Goal: Communication & Community: Answer question/provide support

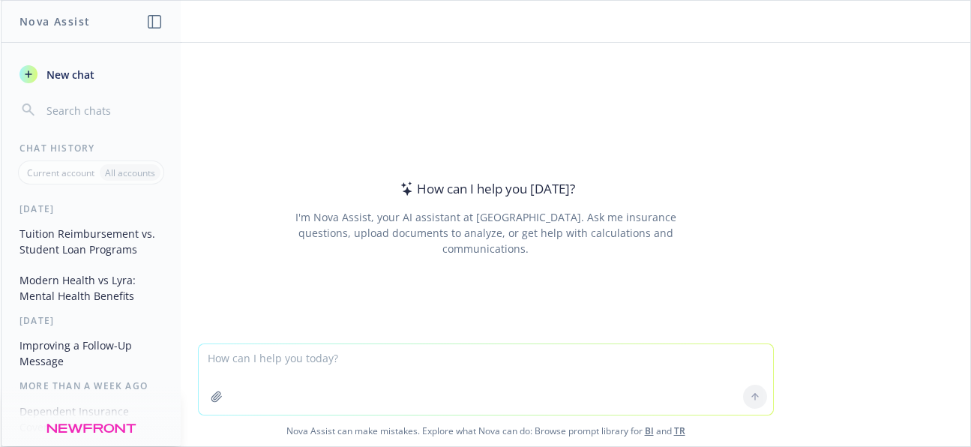
click at [326, 366] on textarea at bounding box center [486, 379] width 574 height 70
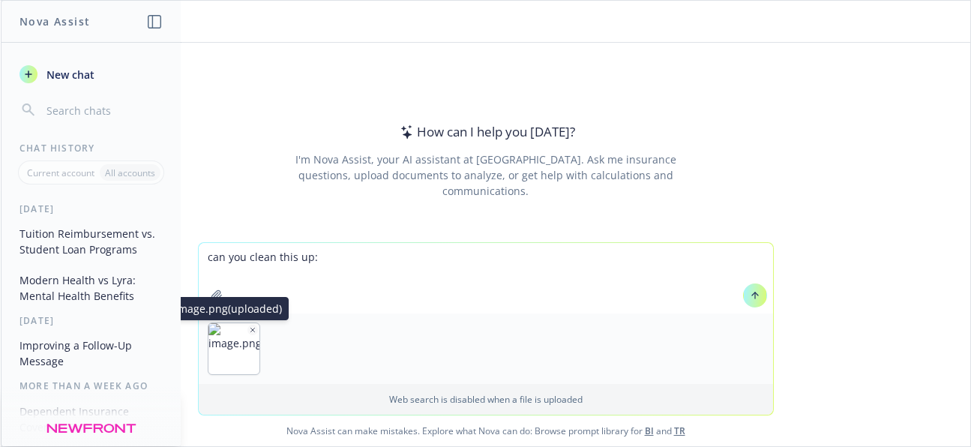
click at [249, 330] on icon "button" at bounding box center [252, 329] width 7 height 7
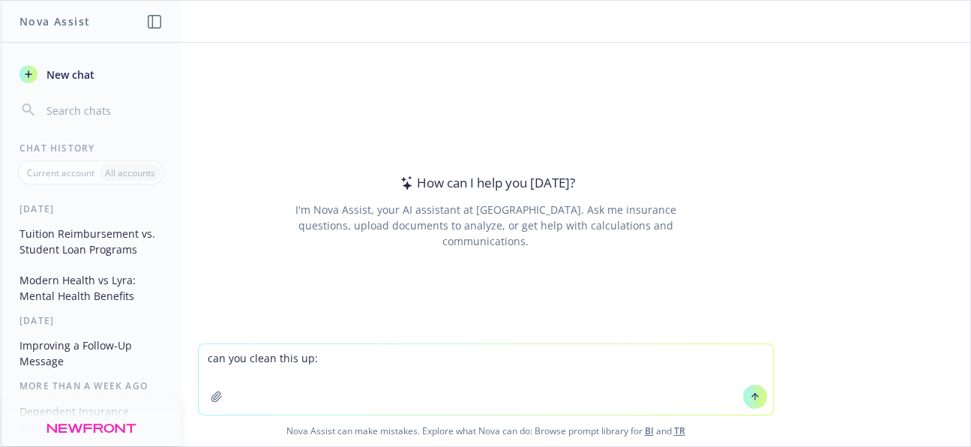
click at [346, 361] on textarea "can you clean this up:" at bounding box center [486, 379] width 574 height 70
paste textarea
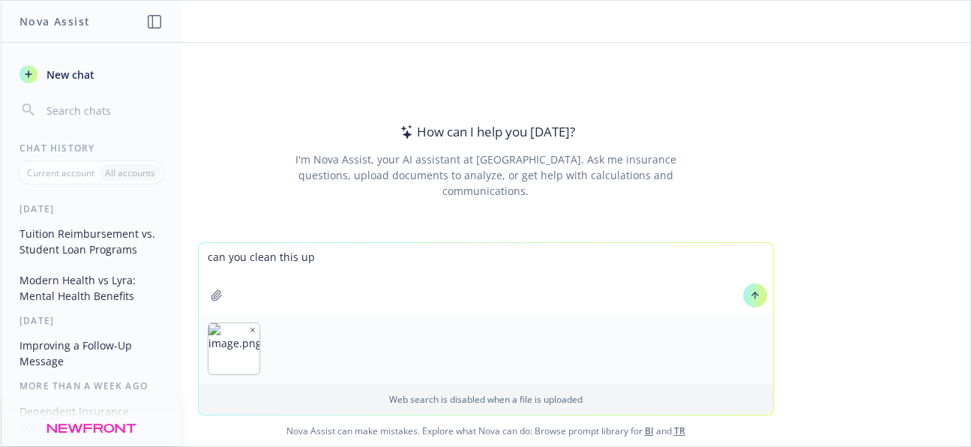
click at [392, 269] on textarea "can you clean this up" at bounding box center [486, 278] width 574 height 70
drag, startPoint x: 306, startPoint y: 330, endPoint x: 247, endPoint y: 331, distance: 59.3
click at [307, 330] on icon "button" at bounding box center [310, 329] width 7 height 7
drag, startPoint x: 245, startPoint y: 330, endPoint x: 280, endPoint y: 274, distance: 65.7
click at [249, 330] on icon "button" at bounding box center [252, 329] width 7 height 7
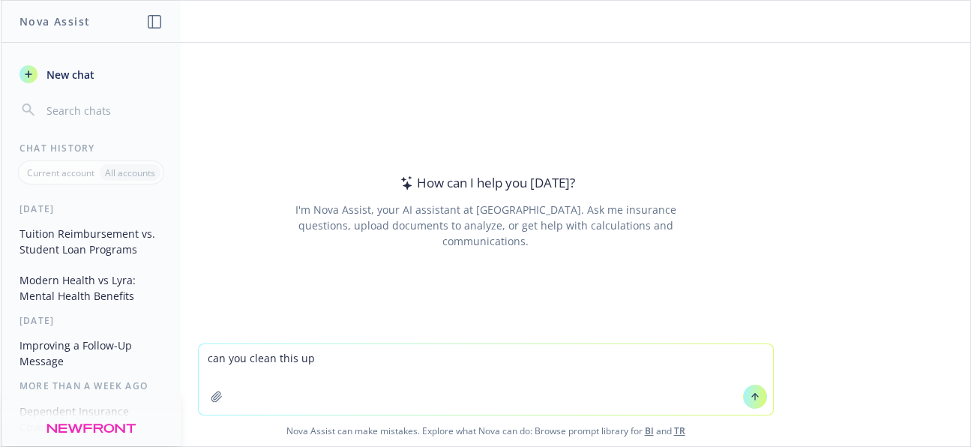
click at [313, 352] on textarea "can you clean this up" at bounding box center [486, 379] width 574 height 70
click at [366, 365] on textarea "can you clean this up:" at bounding box center [486, 379] width 574 height 70
paste textarea "If you are enrolled in the HDHP plan, the HSA accumulated balance can be used t…"
type textarea "can you clean this up: If you are enrolled in the HDHP plan, the HSA accumulate…"
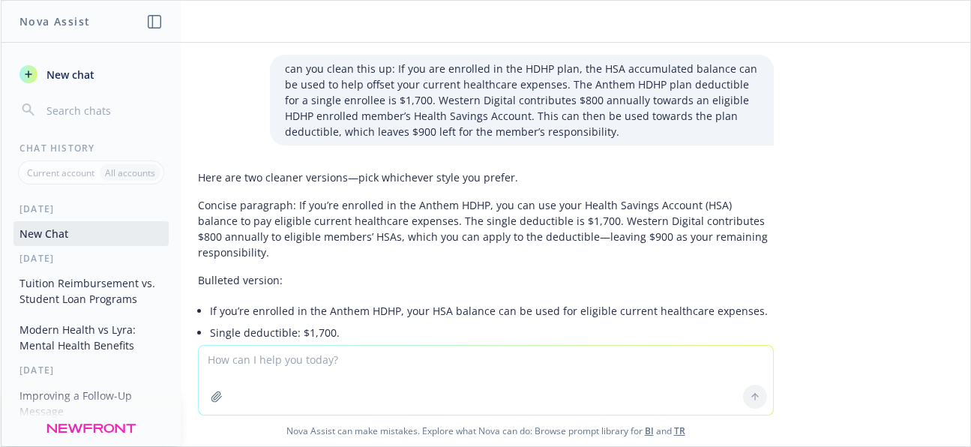
scroll to position [95, 0]
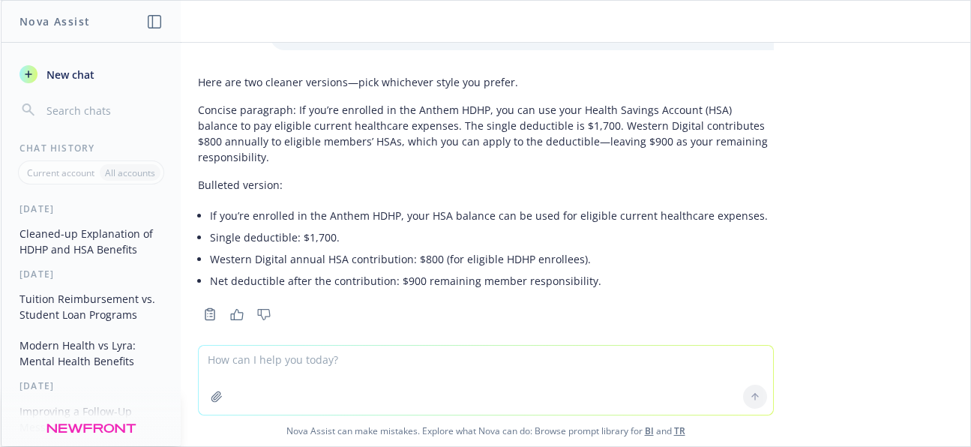
click at [345, 131] on p "Concise paragraph: If you’re enrolled in the Anthem HDHP, you can use your Heal…" at bounding box center [486, 133] width 576 height 63
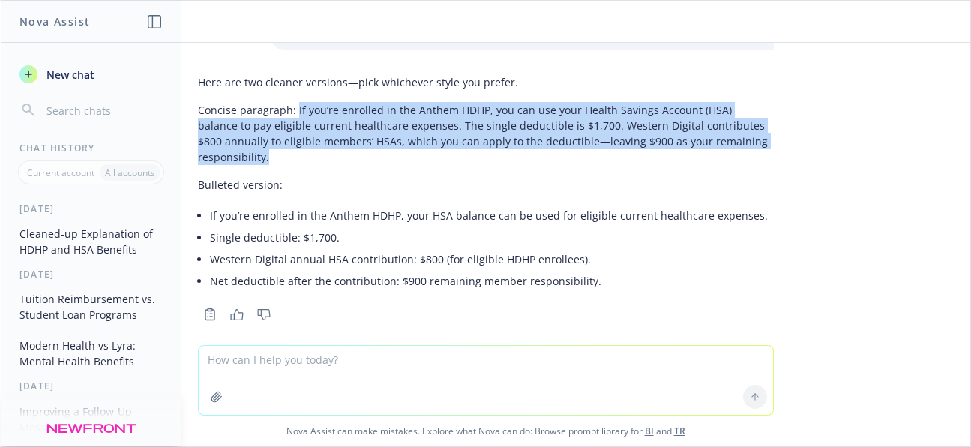
drag, startPoint x: 727, startPoint y: 142, endPoint x: 285, endPoint y: 108, distance: 443.1
click at [285, 108] on p "Concise paragraph: If you’re enrolled in the Anthem HDHP, you can use your Heal…" at bounding box center [486, 133] width 576 height 63
copy p "If you’re enrolled in the Anthem HDHP, you can use your Health Savings Account …"
click at [339, 373] on textarea at bounding box center [486, 380] width 574 height 69
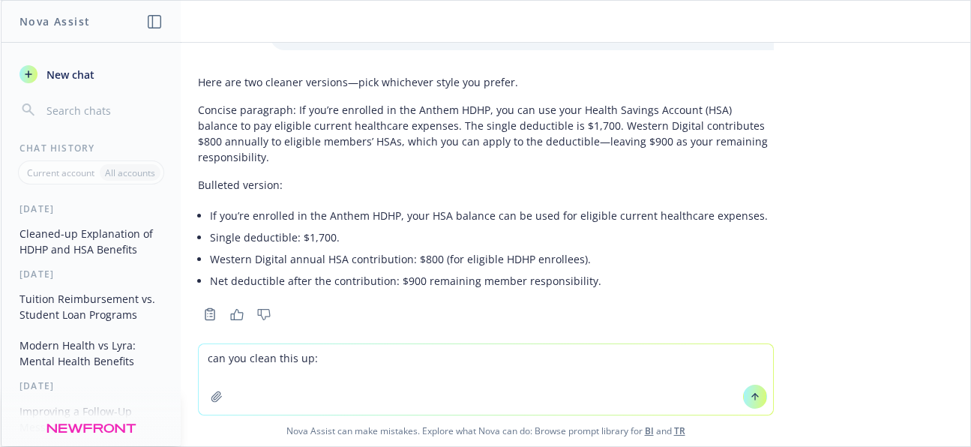
paste textarea
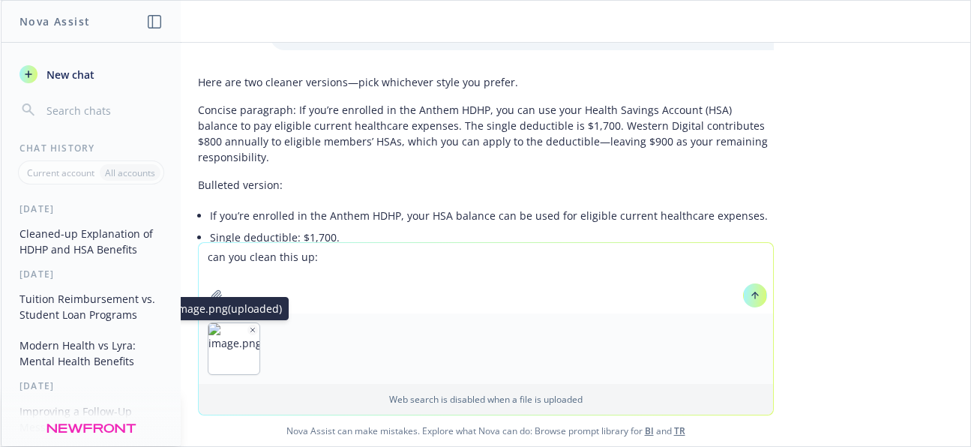
click at [249, 330] on icon "button" at bounding box center [252, 329] width 7 height 7
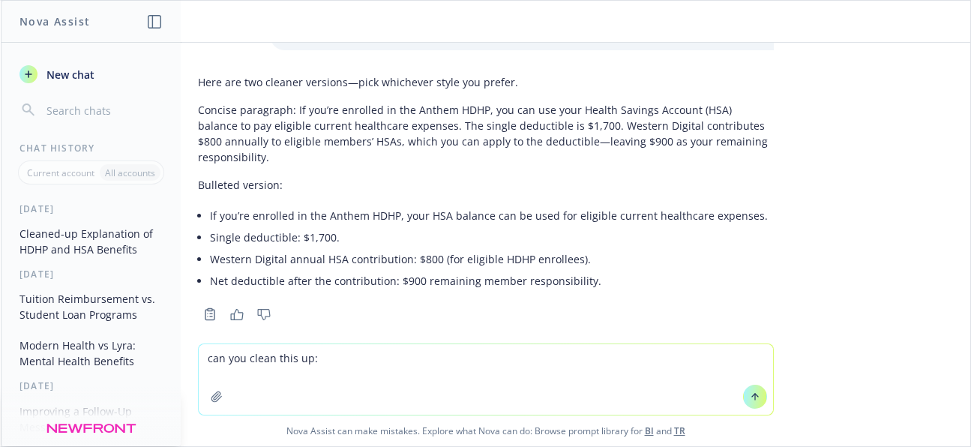
click at [304, 361] on textarea "can you clean this up:" at bounding box center [486, 379] width 574 height 70
click at [346, 362] on textarea "can you clean this up:" at bounding box center [486, 379] width 574 height 70
paste textarea "The Anthem PPO & HPN/EPO plans are not eligible to pair with a Health Savings A…"
type textarea "can you clean this up: The Anthem PPO & HPN/EPO plans are not eligible to pair …"
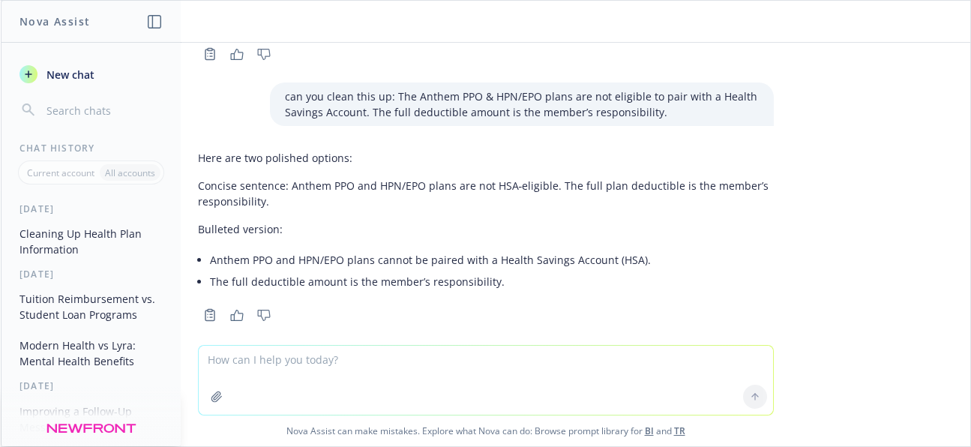
scroll to position [356, 0]
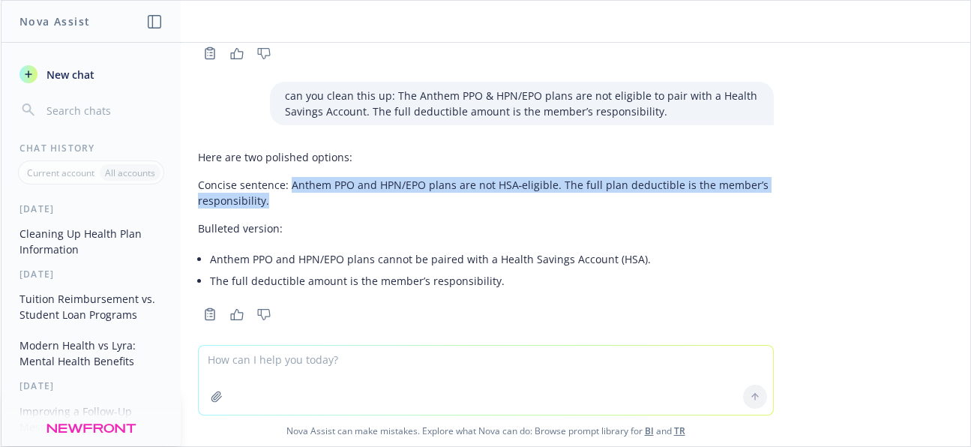
drag, startPoint x: 286, startPoint y: 187, endPoint x: 279, endPoint y: 169, distance: 19.2
click at [279, 177] on p "Concise sentence: Anthem PPO and HPN/EPO plans are not HSA‑eligible. The full p…" at bounding box center [486, 192] width 576 height 31
copy p "Anthem PPO and HPN/EPO plans are not HSA‑eligible. The full plan deductible is …"
